Goal: Information Seeking & Learning: Learn about a topic

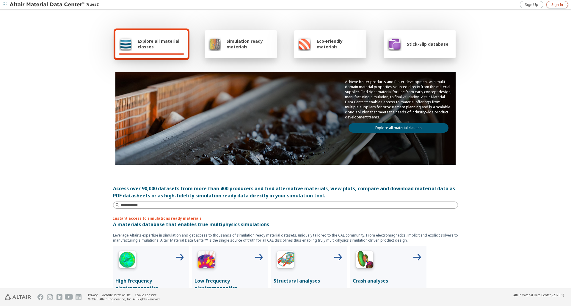
click at [551, 7] on span "Sign In" at bounding box center [557, 4] width 12 height 5
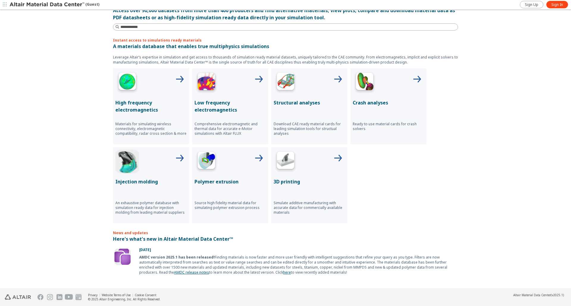
scroll to position [208, 0]
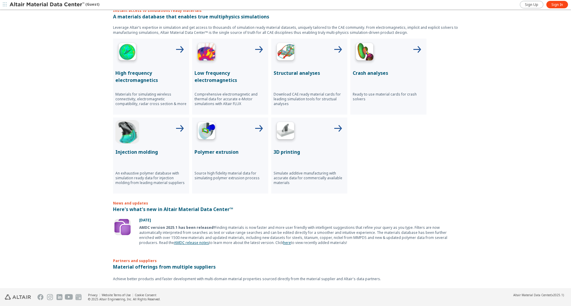
click at [254, 130] on icon at bounding box center [258, 129] width 14 height 14
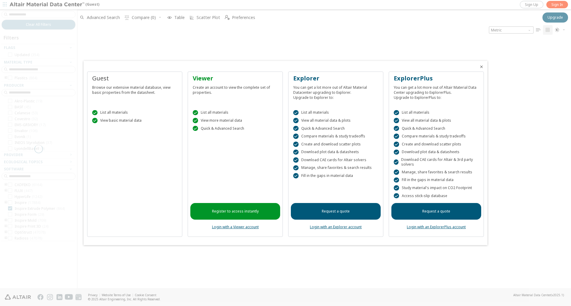
click at [551, 4] on div at bounding box center [285, 153] width 571 height 306
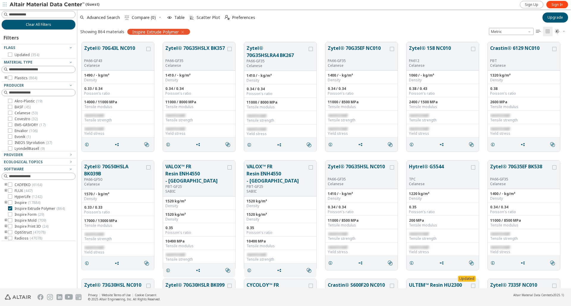
scroll to position [246, 489]
click at [48, 67] on input at bounding box center [42, 70] width 66 height 6
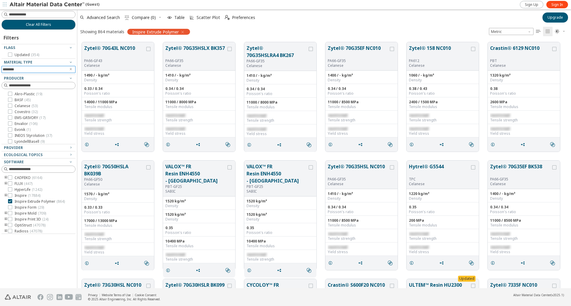
type input "*******"
click at [33, 73] on div at bounding box center [36, 73] width 71 height 3
click at [183, 32] on icon "button" at bounding box center [182, 32] width 5 height 5
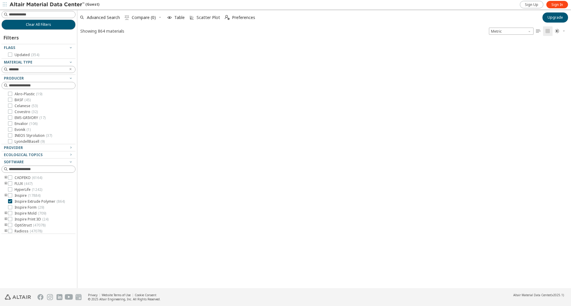
scroll to position [248, 489]
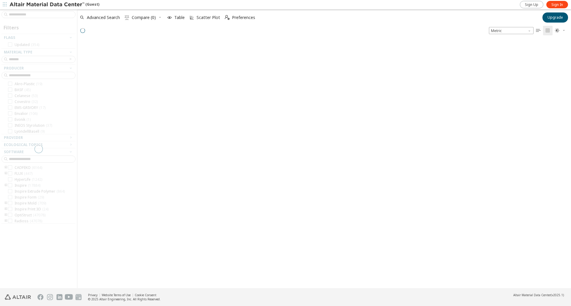
click at [29, 60] on div at bounding box center [38, 149] width 77 height 279
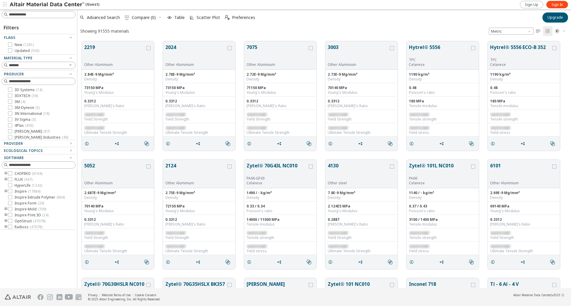
scroll to position [247, 489]
click at [22, 67] on input "*******" at bounding box center [34, 65] width 63 height 7
drag, startPoint x: 22, startPoint y: 67, endPoint x: 1, endPoint y: 65, distance: 21.2
click at [1, 65] on div "Filters Flags New ( 1281 ) Updated ( 503 ) Material Type ******* Producer 3D Sy…" at bounding box center [38, 149] width 77 height 279
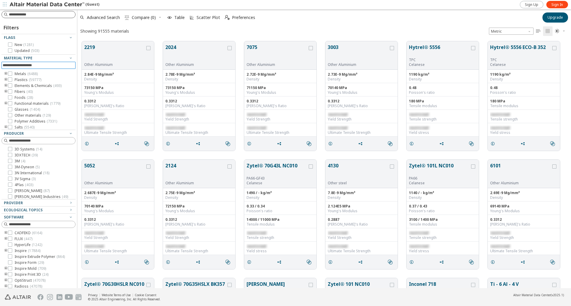
click at [31, 14] on input at bounding box center [42, 15] width 66 height 6
type input "********"
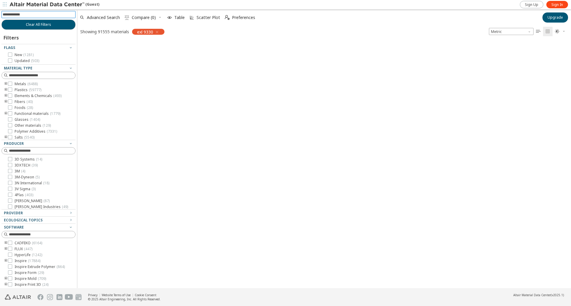
scroll to position [246, 489]
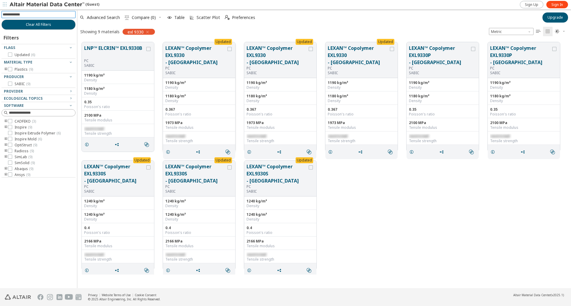
click at [195, 55] on button "LEXAN™ Copolymer EXL9330 - Americas" at bounding box center [195, 55] width 61 height 21
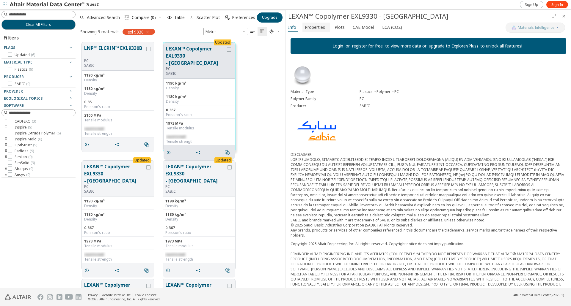
click at [317, 28] on span "Properties" at bounding box center [315, 28] width 20 height 10
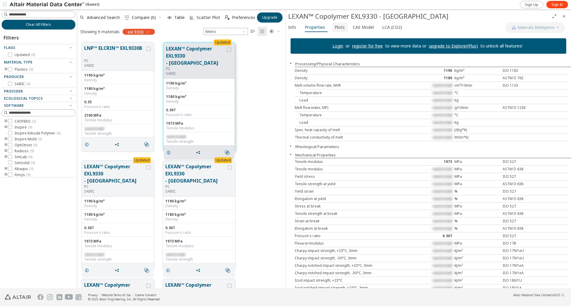
click at [339, 30] on span "Plots" at bounding box center [339, 28] width 10 height 10
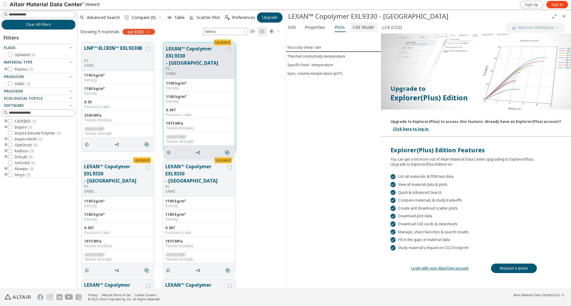
click at [361, 24] on span "CAE Model" at bounding box center [362, 28] width 21 height 10
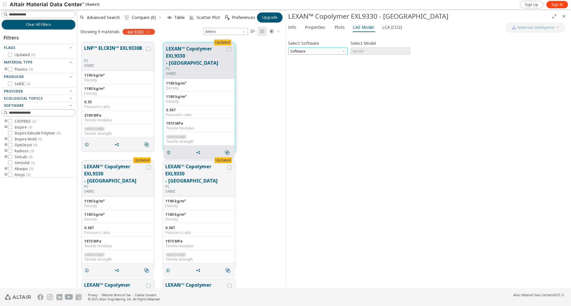
click at [338, 52] on span "Software" at bounding box center [317, 51] width 59 height 7
click at [312, 117] on span "Abaqus" at bounding box center [317, 116] width 55 height 4
click at [384, 50] on span "Model" at bounding box center [379, 51] width 59 height 7
click at [362, 61] on span "Elastic" at bounding box center [358, 58] width 11 height 5
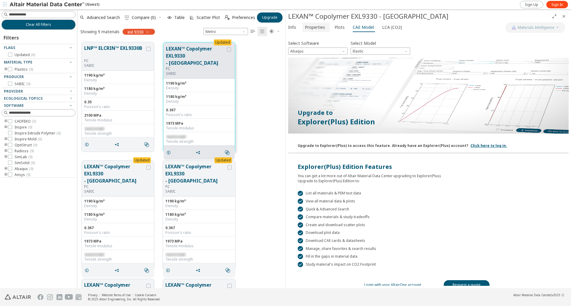
click at [308, 29] on span "Properties" at bounding box center [315, 28] width 20 height 10
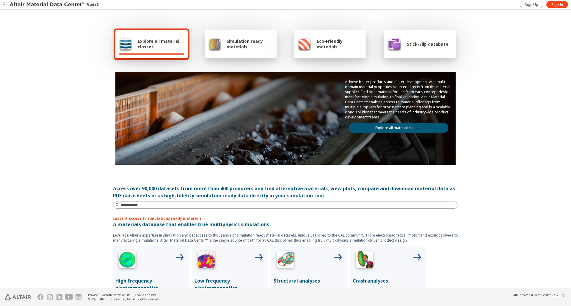
click at [150, 40] on span "Explore all material classes" at bounding box center [161, 43] width 46 height 11
click at [123, 41] on img at bounding box center [125, 44] width 13 height 14
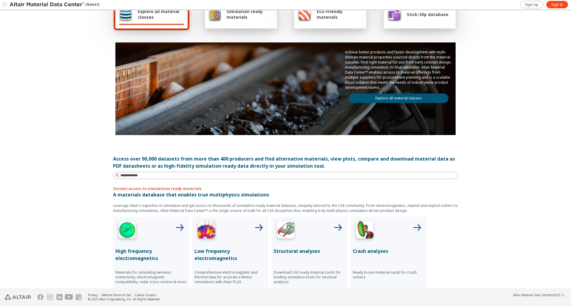
scroll to position [59, 0]
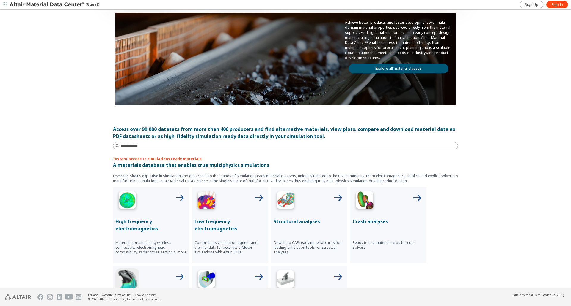
click at [283, 202] on img at bounding box center [285, 202] width 24 height 24
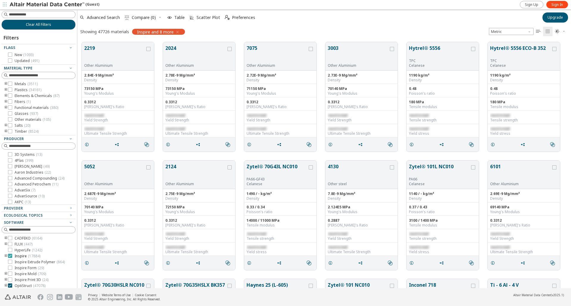
click at [12, 256] on label "Inspire ( 17884 )" at bounding box center [24, 256] width 32 height 5
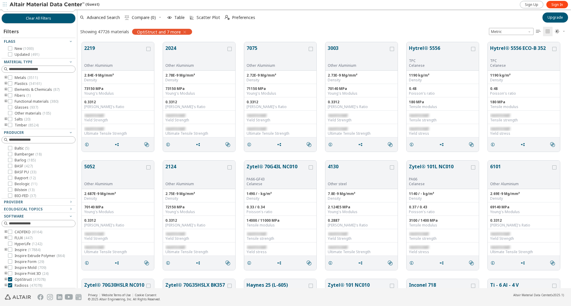
scroll to position [8, 0]
click at [11, 280] on icon at bounding box center [10, 278] width 4 height 4
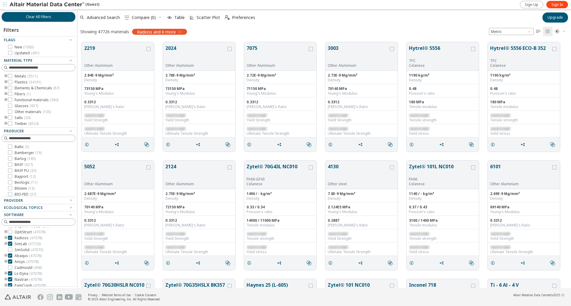
scroll to position [53, 0]
click at [12, 236] on div at bounding box center [10, 235] width 4 height 4
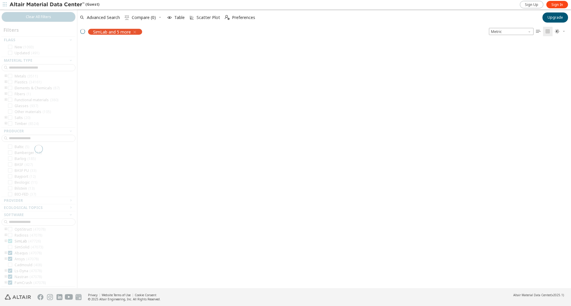
click at [10, 242] on div at bounding box center [38, 149] width 77 height 279
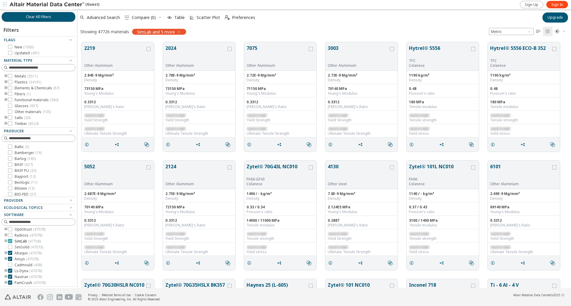
click at [10, 243] on icon at bounding box center [10, 241] width 4 height 4
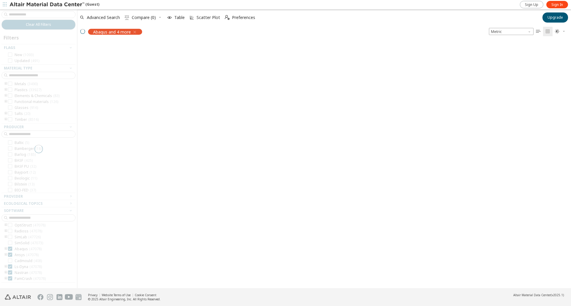
scroll to position [49, 0]
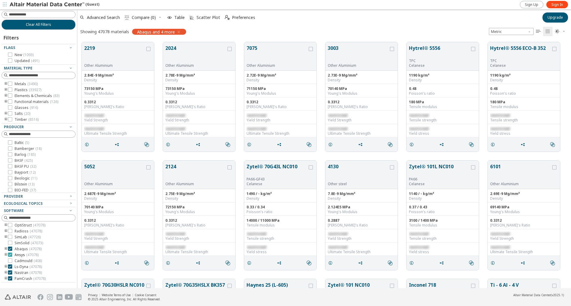
click at [11, 255] on icon at bounding box center [10, 255] width 4 height 4
click at [10, 267] on icon at bounding box center [10, 267] width 4 height 4
click at [10, 272] on icon at bounding box center [10, 273] width 4 height 4
click at [11, 278] on icon at bounding box center [10, 279] width 4 height 4
click at [10, 250] on icon at bounding box center [10, 249] width 4 height 4
